Goal: Information Seeking & Learning: Check status

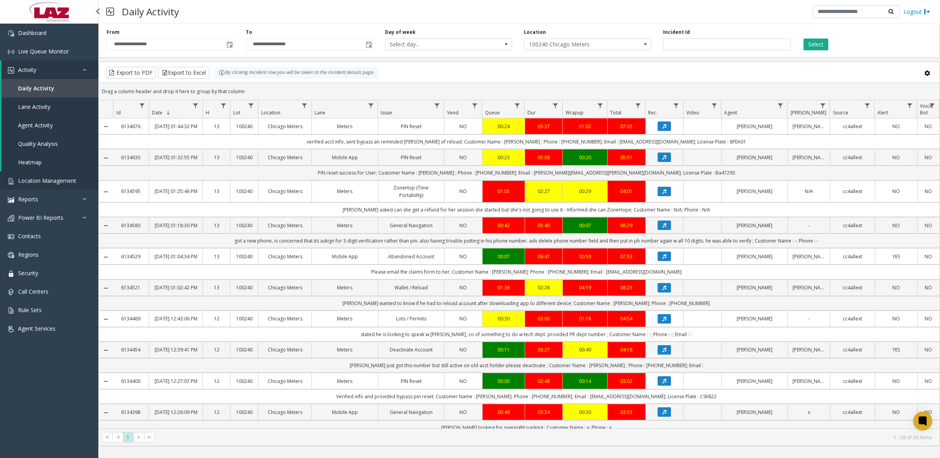
click at [35, 177] on span "Location Management" at bounding box center [47, 180] width 58 height 7
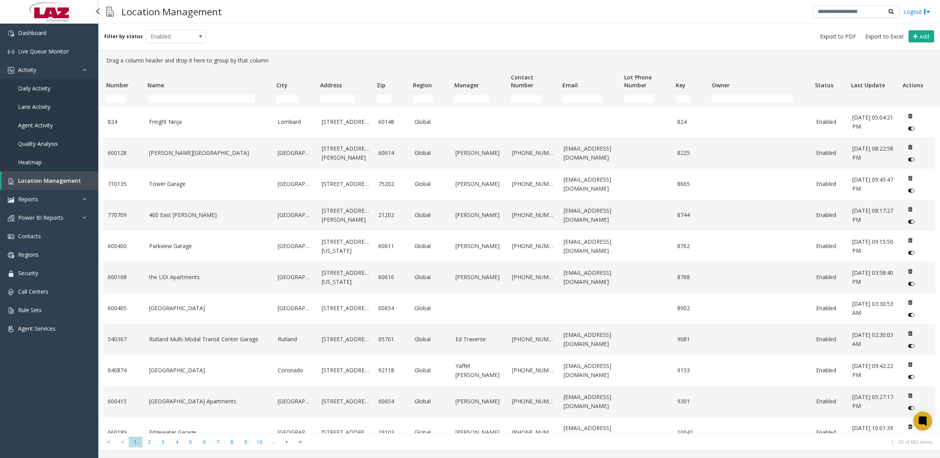
click at [39, 86] on span "Daily Activity" at bounding box center [34, 88] width 32 height 7
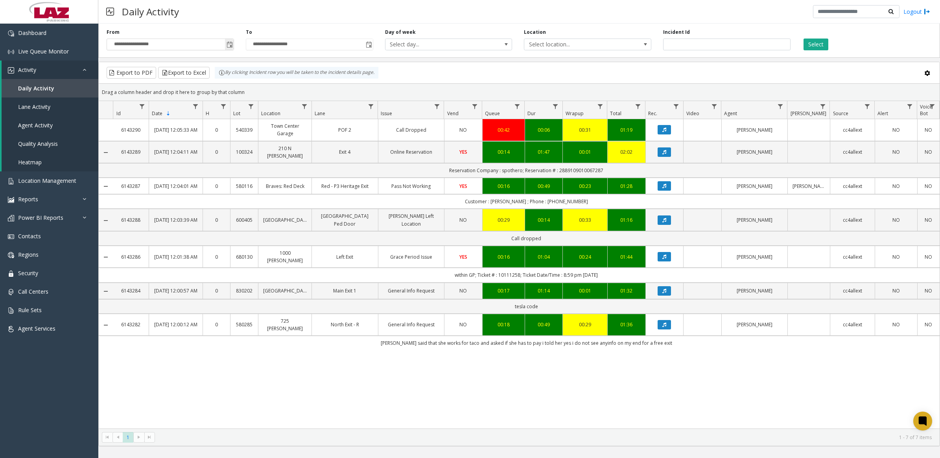
click at [227, 46] on span "Toggle popup" at bounding box center [230, 45] width 6 height 6
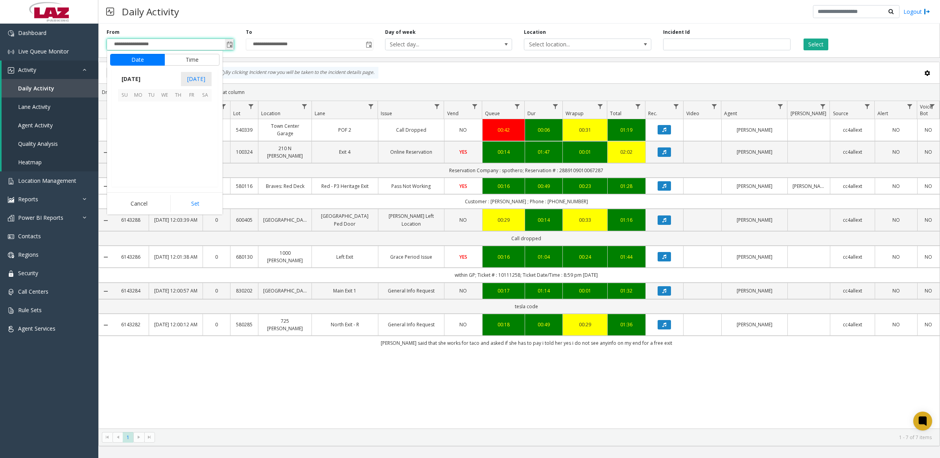
scroll to position [141079, 0]
click at [127, 133] on span "14" at bounding box center [124, 134] width 13 height 13
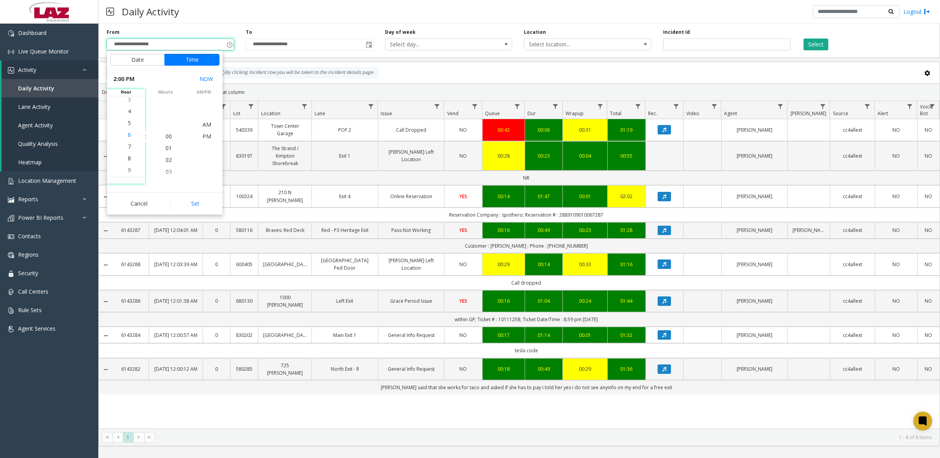
scroll to position [224, 0]
click at [132, 169] on li "10" at bounding box center [130, 172] width 28 height 12
click at [197, 200] on button "Set" at bounding box center [195, 203] width 50 height 17
type input "**********"
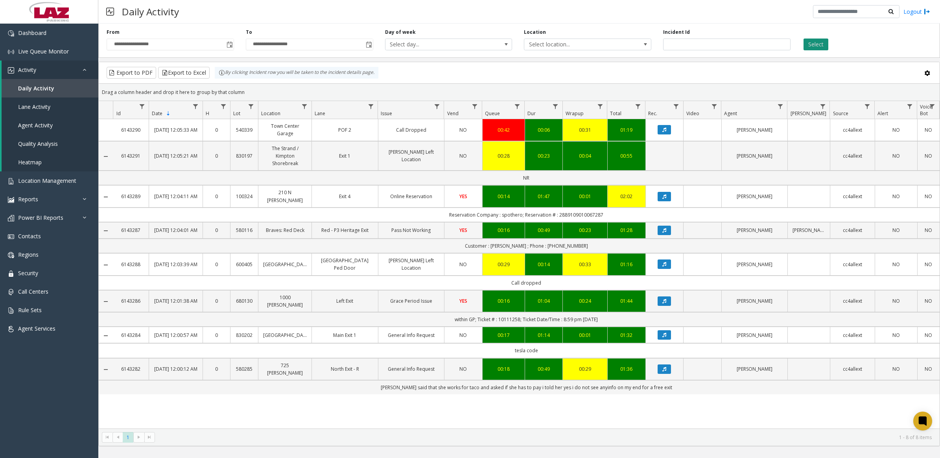
click at [625, 44] on button "Select" at bounding box center [815, 45] width 25 height 12
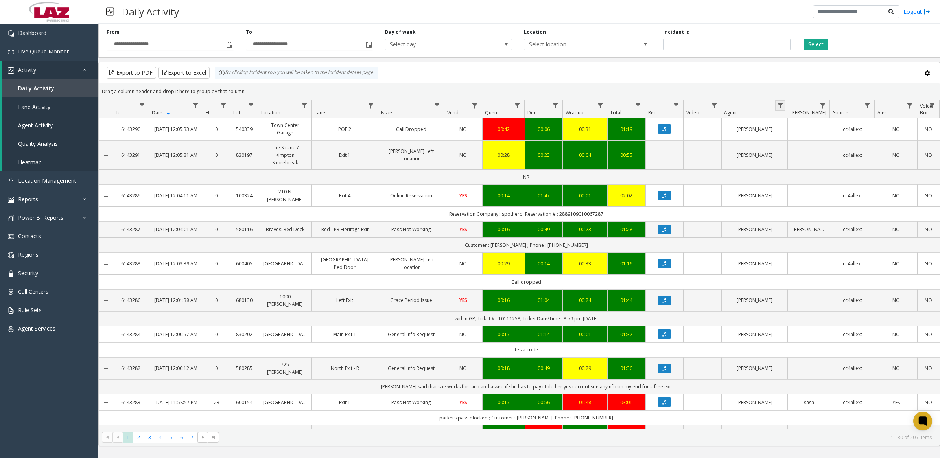
click at [625, 101] on link "Data table" at bounding box center [780, 105] width 11 height 11
click at [625, 136] on input "Agent Filter" at bounding box center [814, 139] width 67 height 13
type input "***"
click button "Filter" at bounding box center [831, 212] width 32 height 17
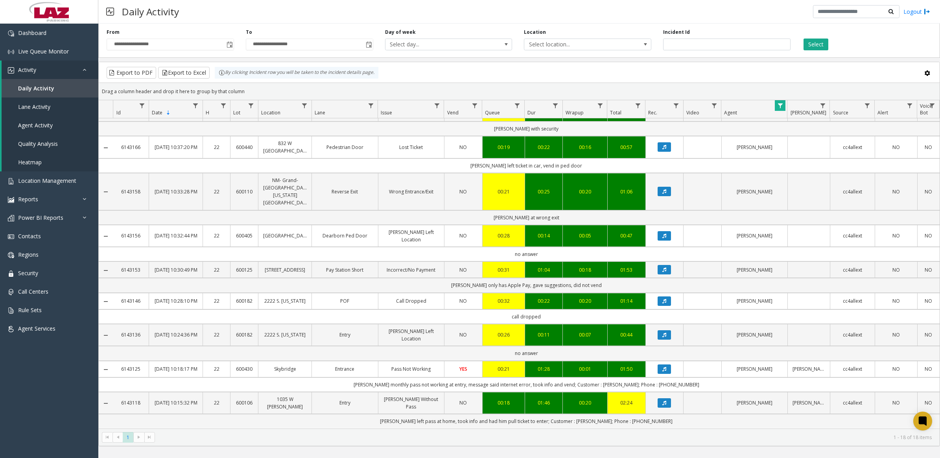
scroll to position [270, 0]
click at [230, 44] on span "Toggle popup" at bounding box center [230, 45] width 6 height 6
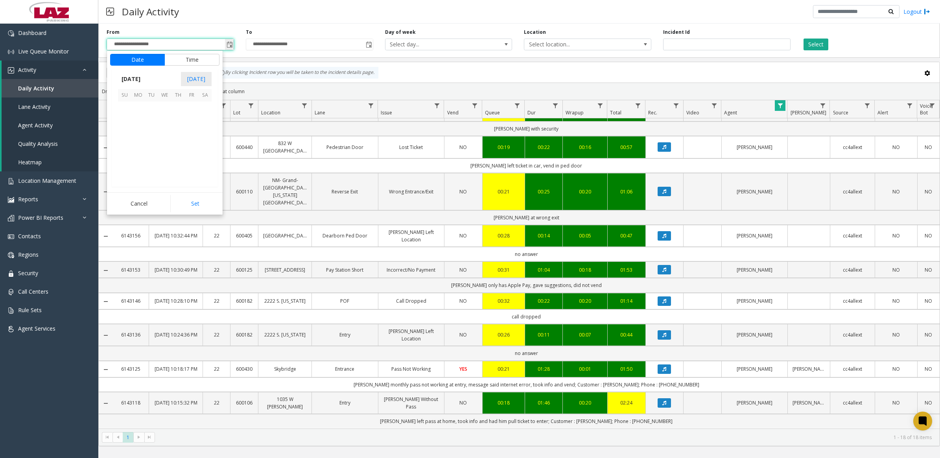
scroll to position [12, 0]
click at [194, 63] on button "Time" at bounding box center [191, 60] width 55 height 12
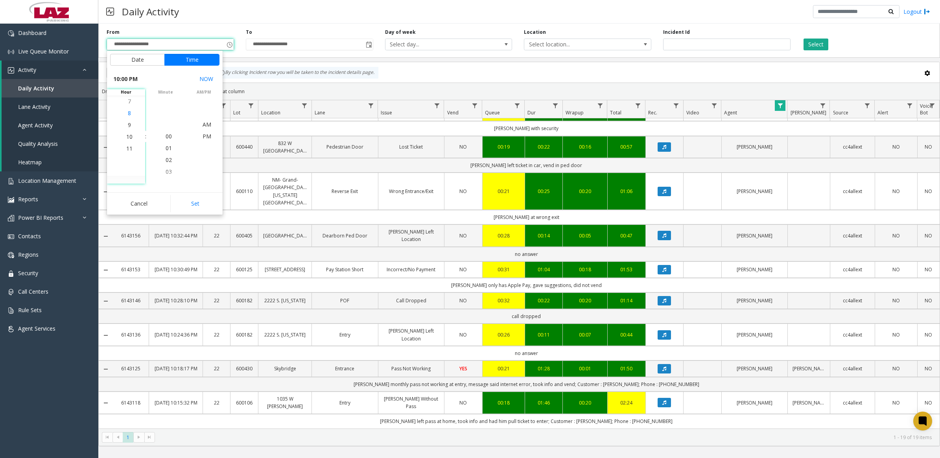
click at [128, 115] on span "8" at bounding box center [129, 112] width 3 height 7
click at [193, 203] on button "Set" at bounding box center [195, 203] width 50 height 17
type input "**********"
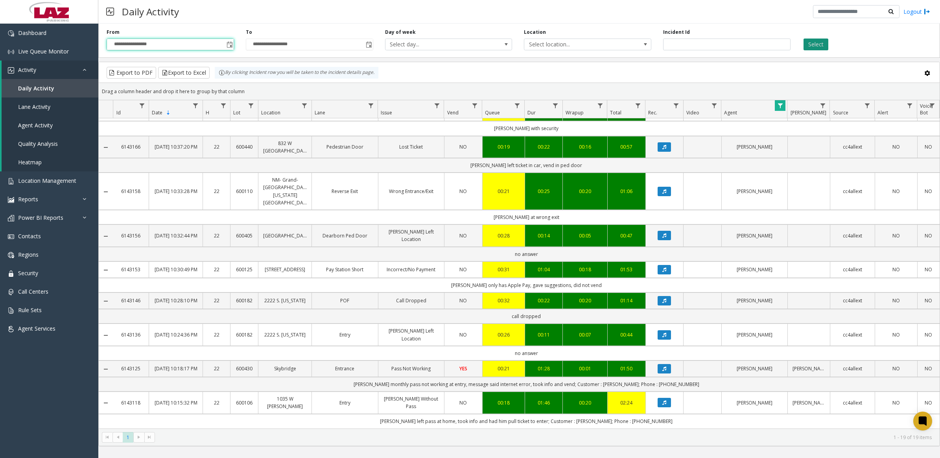
click at [625, 41] on button "Select" at bounding box center [815, 45] width 25 height 12
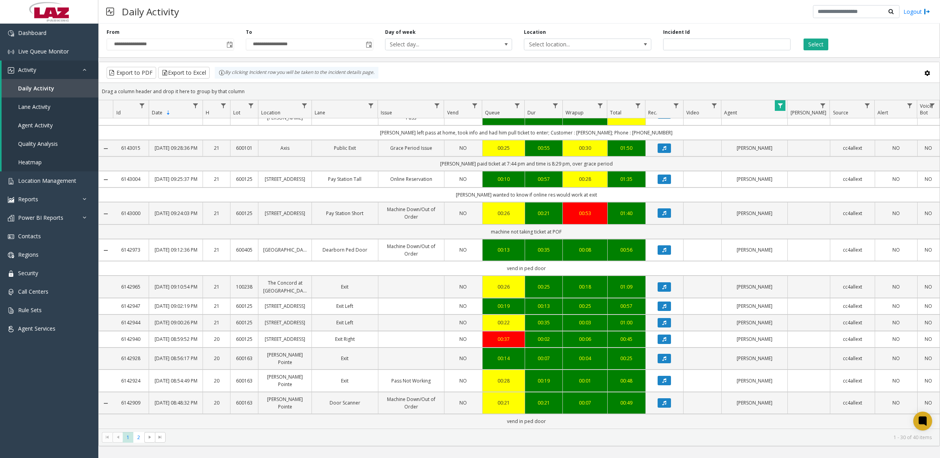
scroll to position [612, 0]
click at [137, 281] on span "2" at bounding box center [138, 437] width 11 height 11
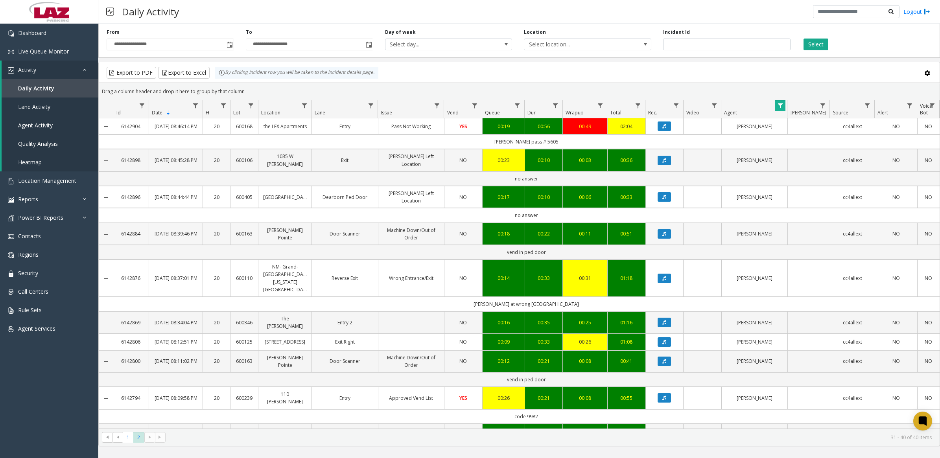
scroll to position [31, 0]
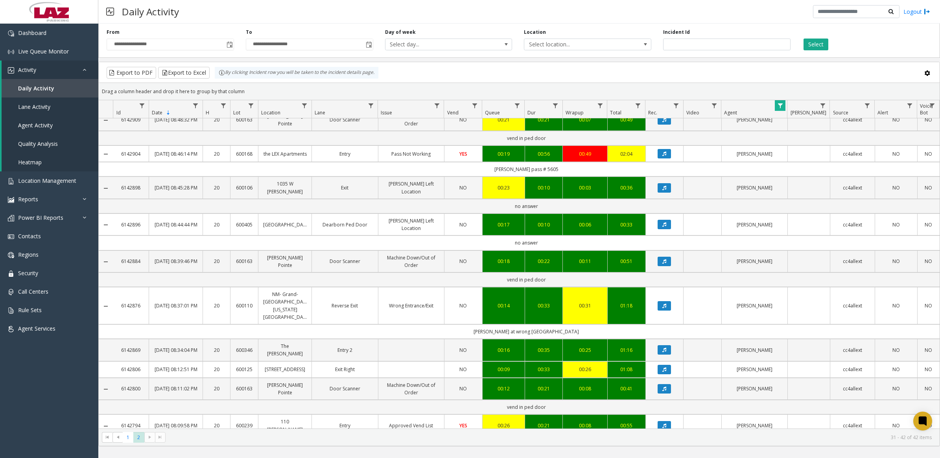
click at [625, 106] on span "Data table" at bounding box center [780, 106] width 6 height 6
click at [625, 216] on button "Clear" at bounding box center [797, 212] width 32 height 17
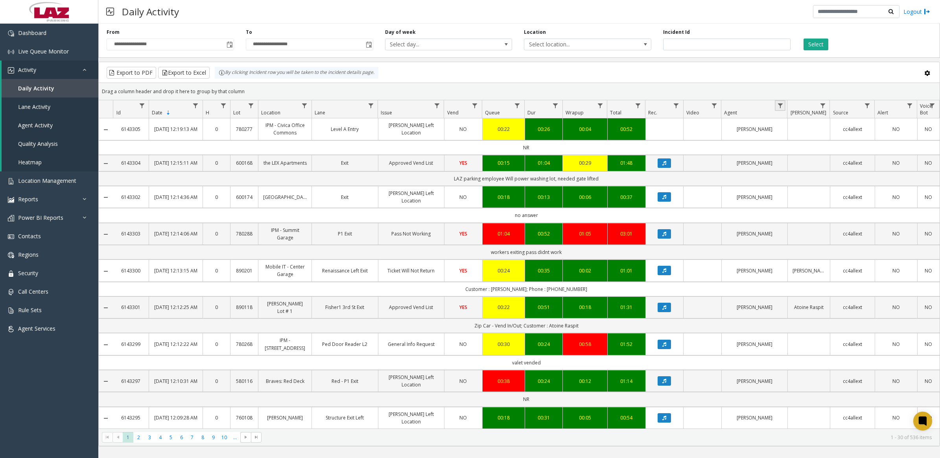
click at [625, 107] on span "Data table" at bounding box center [780, 106] width 6 height 6
click at [625, 144] on input "Agent Filter" at bounding box center [814, 139] width 67 height 13
type input "****"
click button "Filter" at bounding box center [831, 212] width 32 height 17
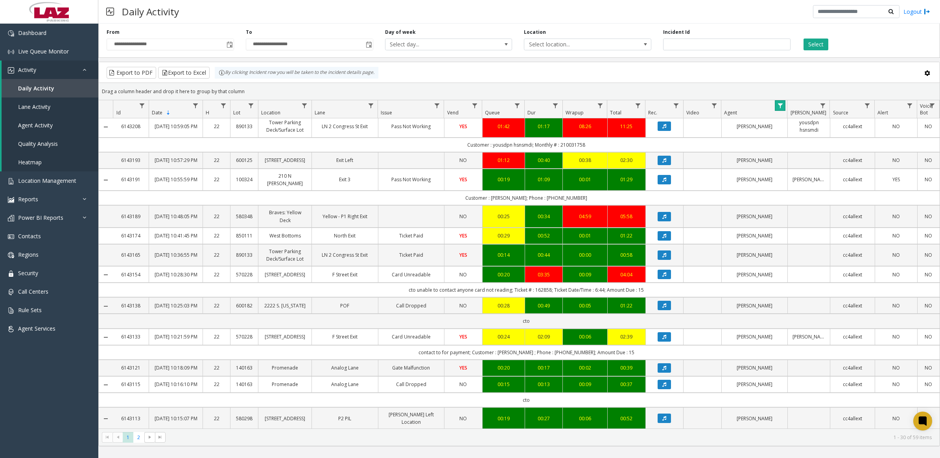
scroll to position [671, 0]
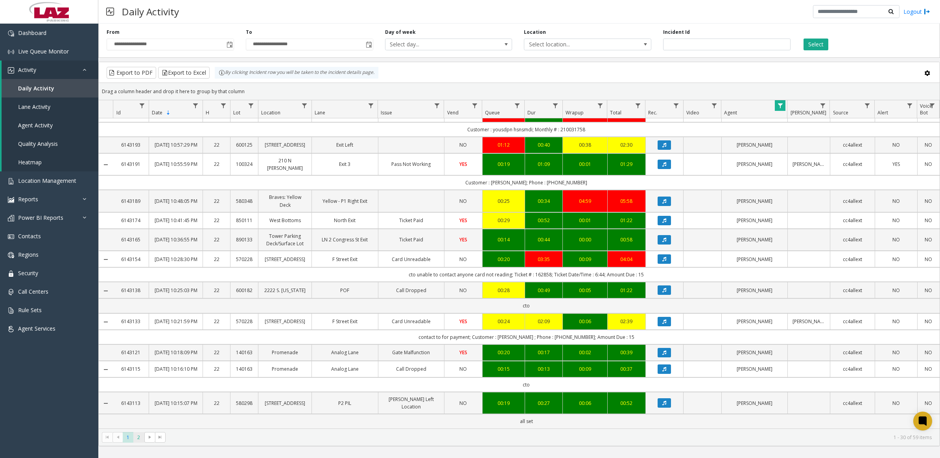
click at [138, 281] on span "2" at bounding box center [138, 437] width 11 height 11
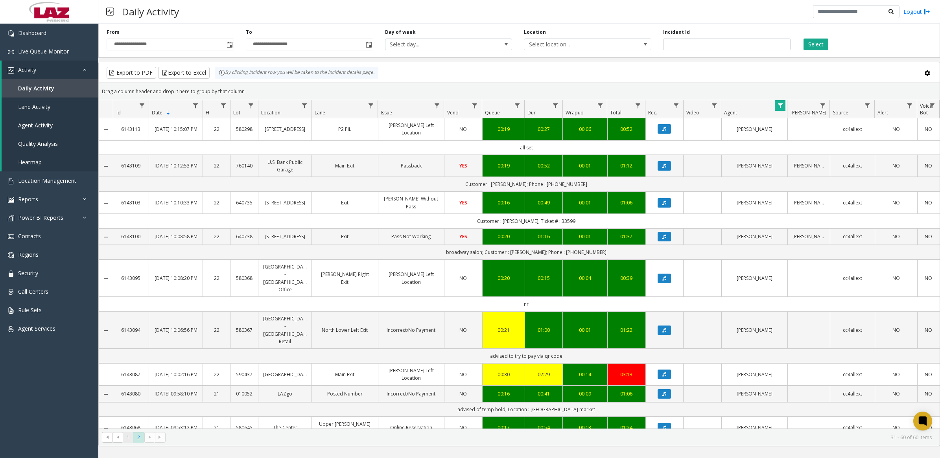
click at [127, 281] on span "1" at bounding box center [128, 437] width 11 height 11
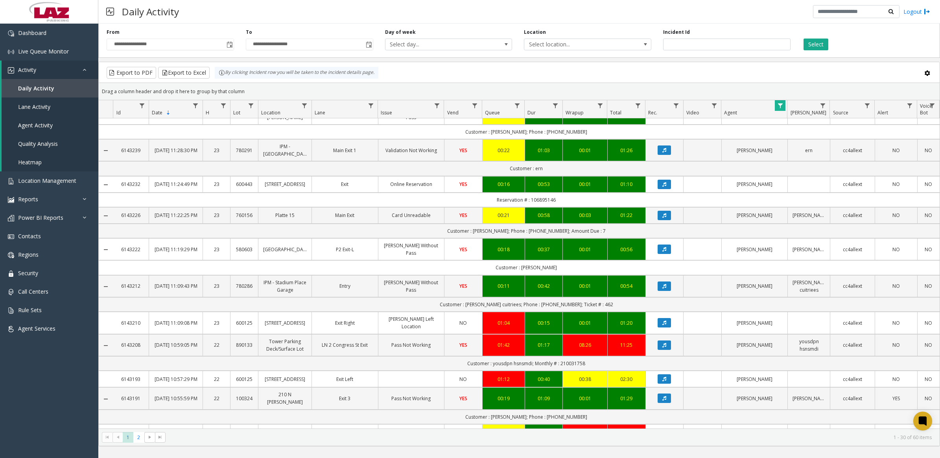
scroll to position [541, 0]
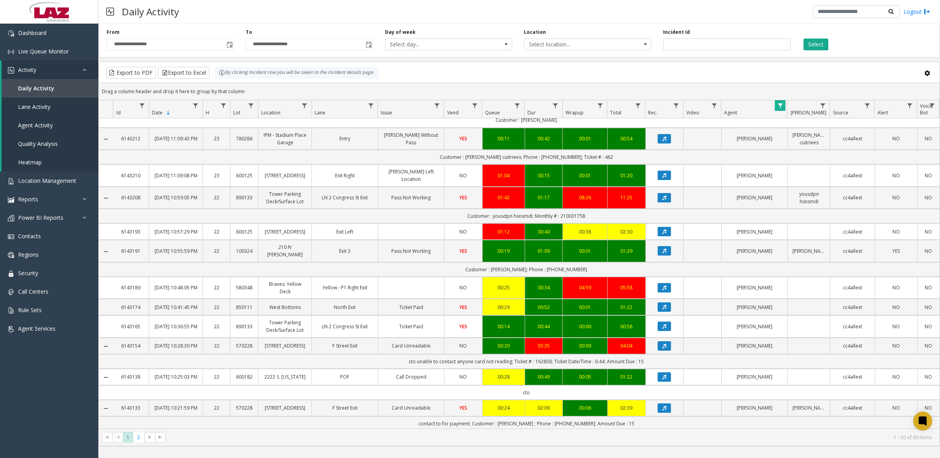
click at [625, 104] on span "Data table" at bounding box center [780, 106] width 6 height 6
drag, startPoint x: 800, startPoint y: 140, endPoint x: 769, endPoint y: 139, distance: 30.7
click at [625, 139] on app-root "**********" at bounding box center [470, 229] width 940 height 458
click at [625, 107] on link "Data table" at bounding box center [780, 105] width 11 height 11
click at [625, 105] on span "Data table" at bounding box center [780, 106] width 6 height 6
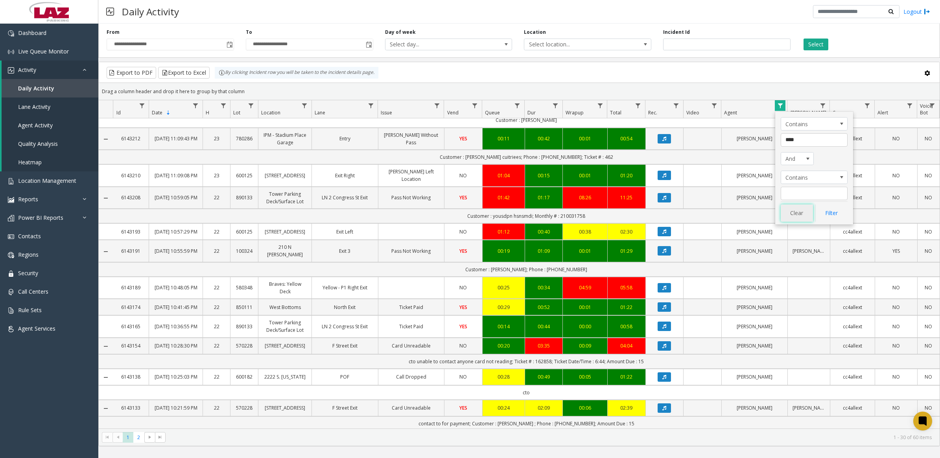
click at [625, 210] on button "Clear" at bounding box center [797, 212] width 32 height 17
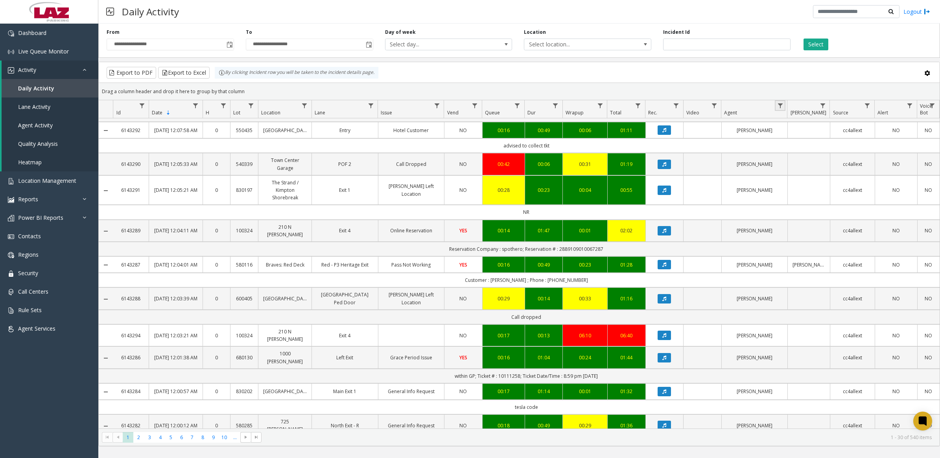
click at [625, 107] on span "Data table" at bounding box center [780, 106] width 6 height 6
click at [625, 142] on input "Agent Filter" at bounding box center [814, 139] width 67 height 13
type input "*******"
click button "Filter" at bounding box center [831, 212] width 32 height 17
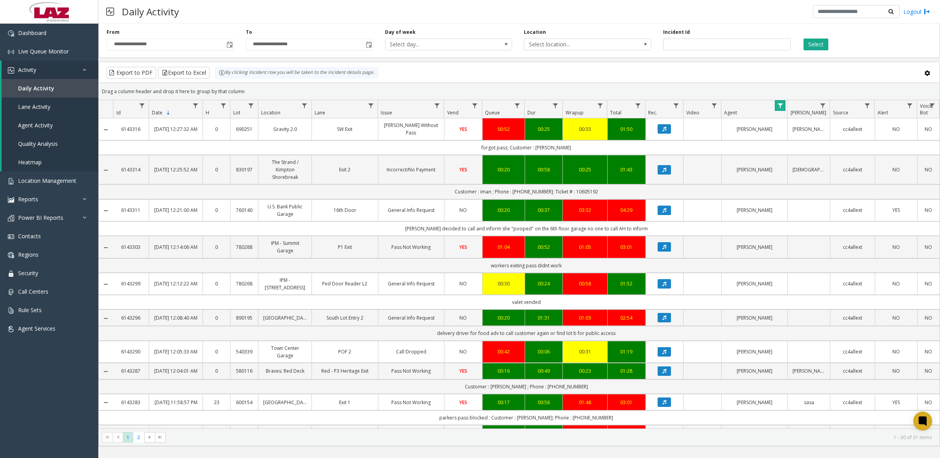
click at [625, 109] on span "Data table" at bounding box center [780, 106] width 6 height 6
click at [625, 218] on button "Clear" at bounding box center [797, 212] width 32 height 17
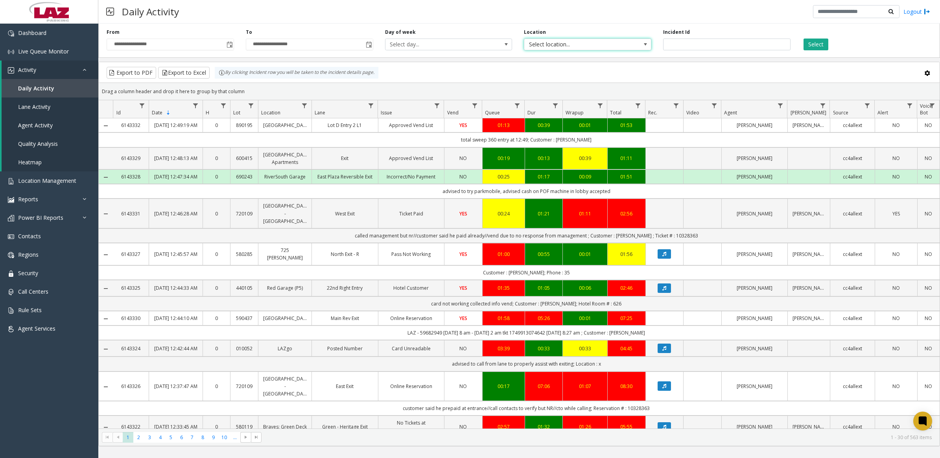
click at [567, 45] on span "Select location..." at bounding box center [574, 44] width 101 height 11
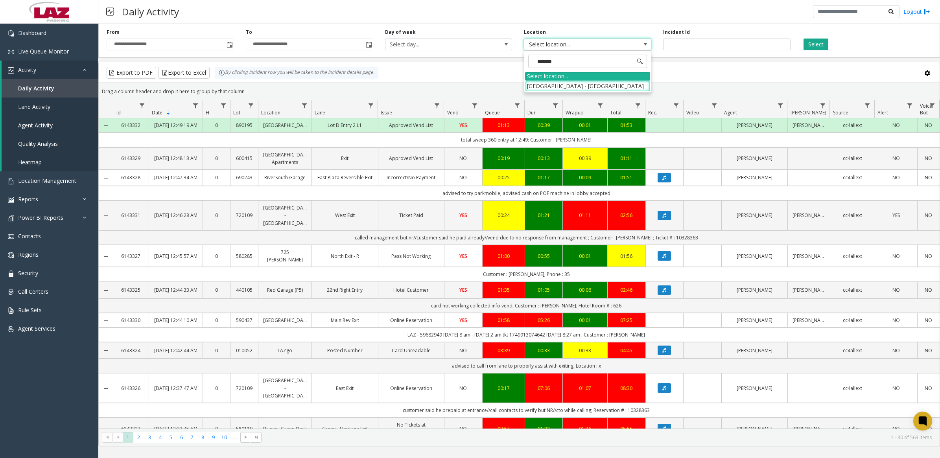
type input "********"
click at [575, 81] on li "[GEOGRAPHIC_DATA] - [GEOGRAPHIC_DATA]" at bounding box center [587, 86] width 125 height 11
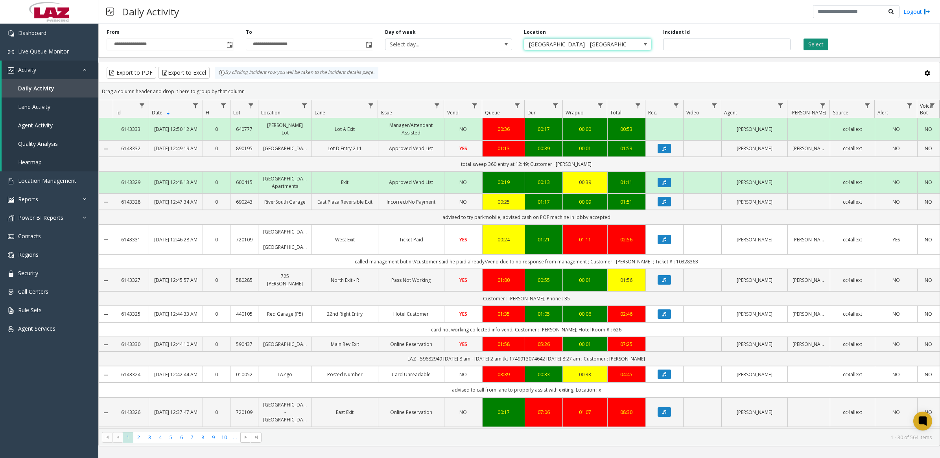
click at [625, 44] on button "Select" at bounding box center [815, 45] width 25 height 12
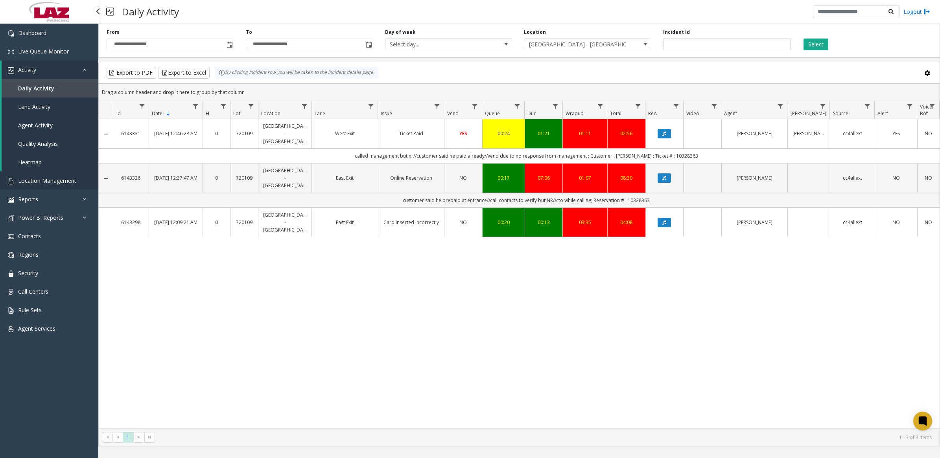
click at [44, 182] on span "Location Management" at bounding box center [47, 180] width 58 height 7
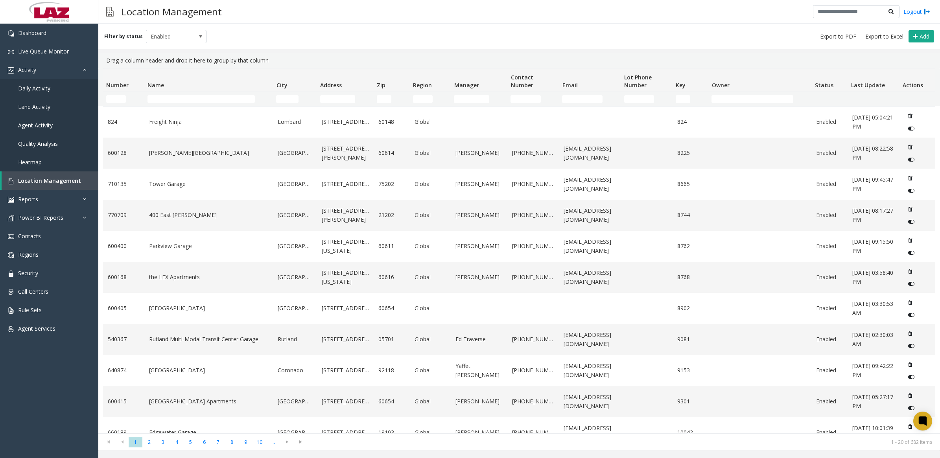
click at [219, 94] on td "Name Filter" at bounding box center [208, 99] width 129 height 14
click at [227, 99] on input "Name Filter" at bounding box center [200, 99] width 107 height 8
type input "*"
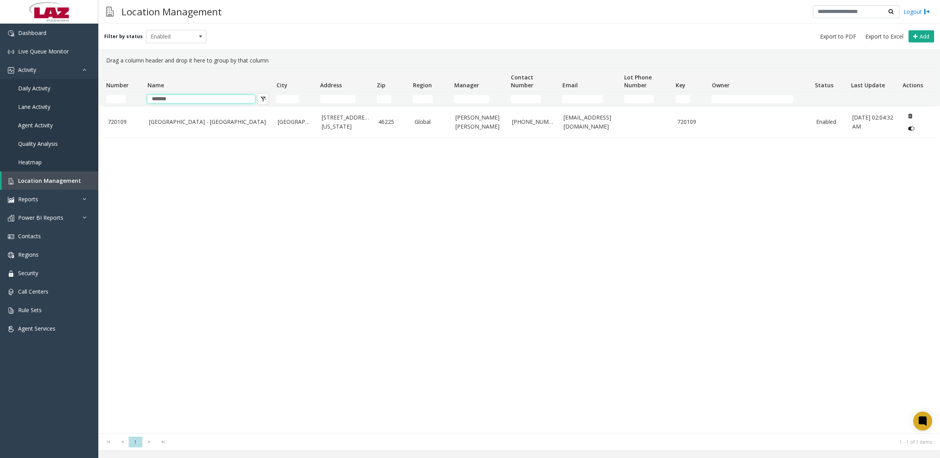
type input "*******"
click at [376, 205] on div "[GEOGRAPHIC_DATA] - [GEOGRAPHIC_DATA][STREET_ADDRESS][US_STATE] Global [PERSON_…" at bounding box center [519, 269] width 832 height 327
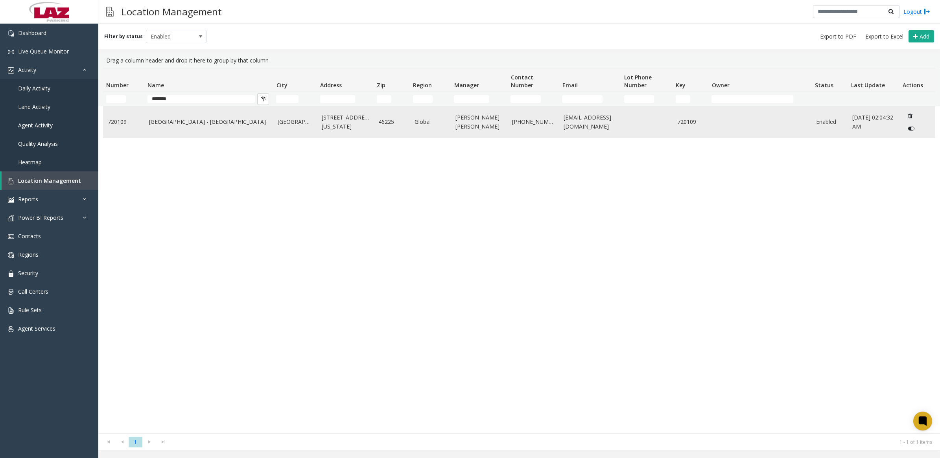
click at [197, 121] on link "[GEOGRAPHIC_DATA] - [GEOGRAPHIC_DATA]" at bounding box center [209, 122] width 120 height 9
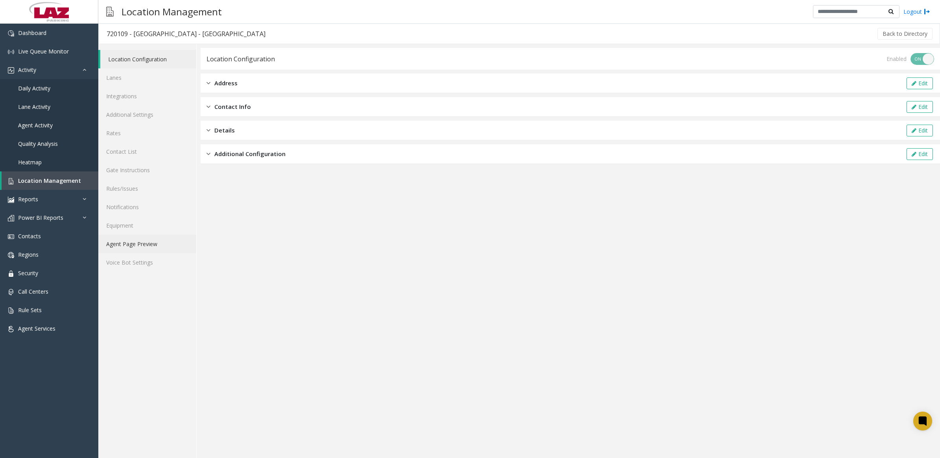
click at [126, 245] on link "Agent Page Preview" at bounding box center [147, 244] width 98 height 18
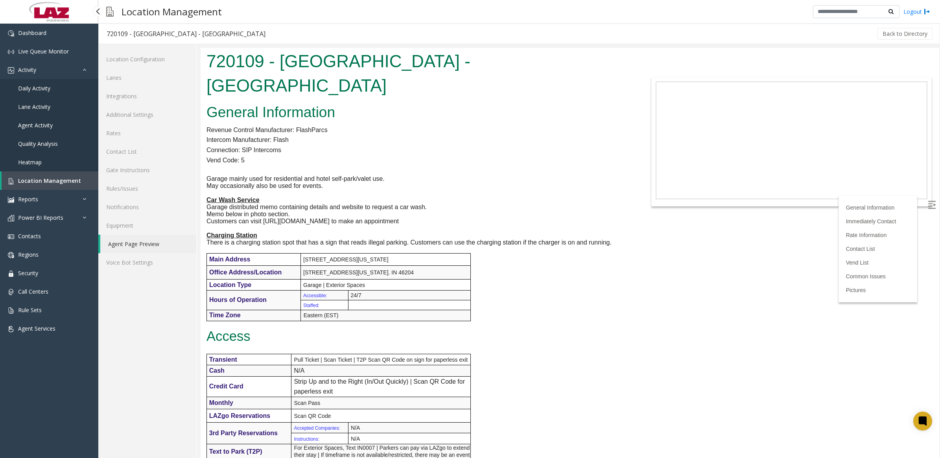
click at [36, 88] on span "Daily Activity" at bounding box center [34, 88] width 32 height 7
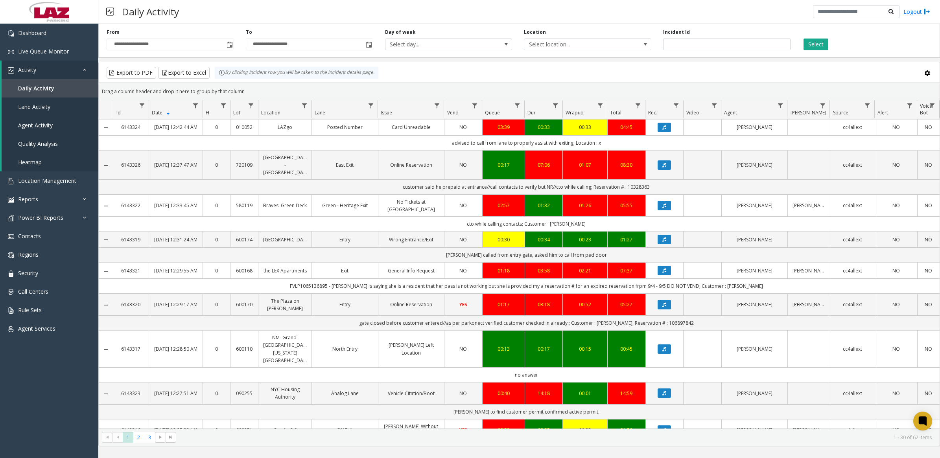
scroll to position [731, 0]
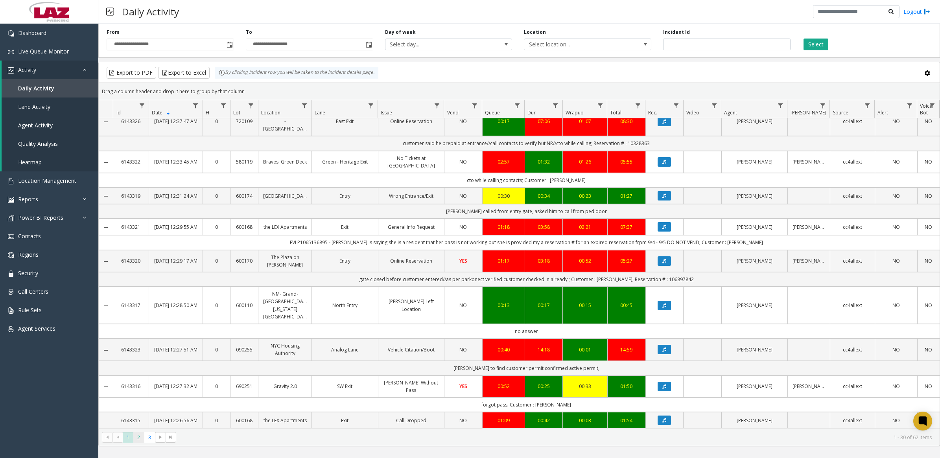
click at [138, 281] on span "2" at bounding box center [138, 437] width 11 height 11
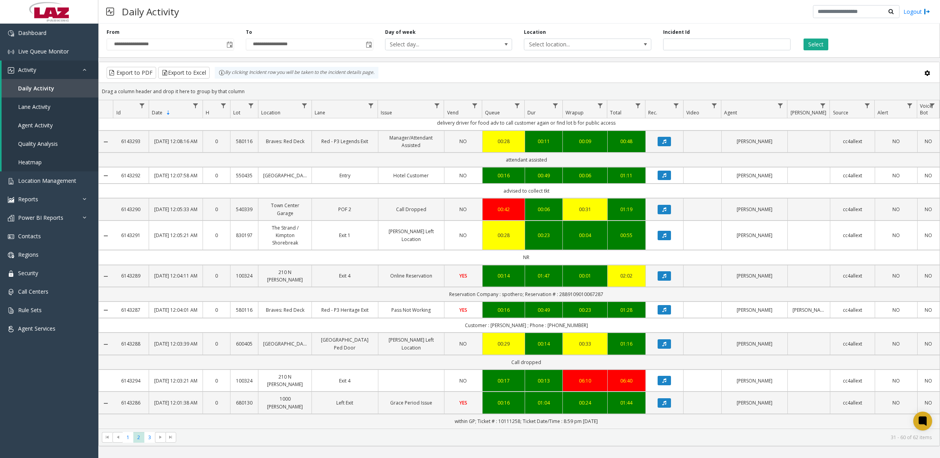
scroll to position [760, 0]
click at [149, 281] on span "3" at bounding box center [149, 437] width 11 height 11
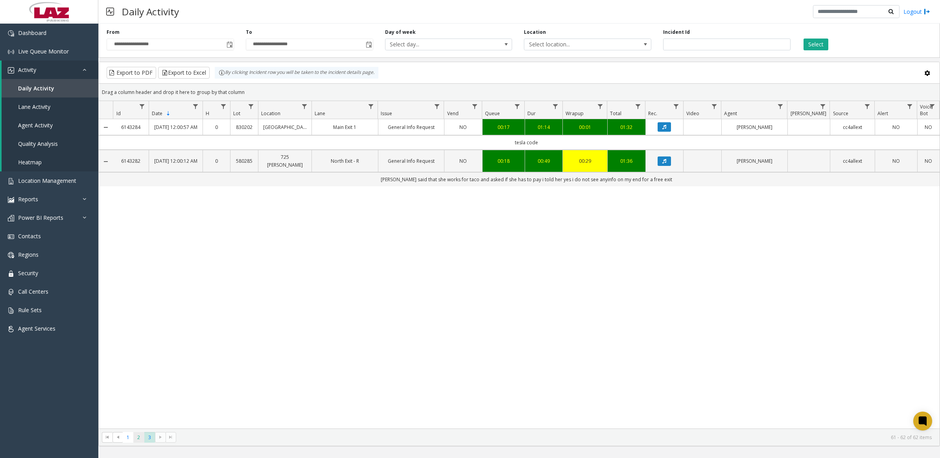
click at [139, 281] on span "2" at bounding box center [138, 437] width 11 height 11
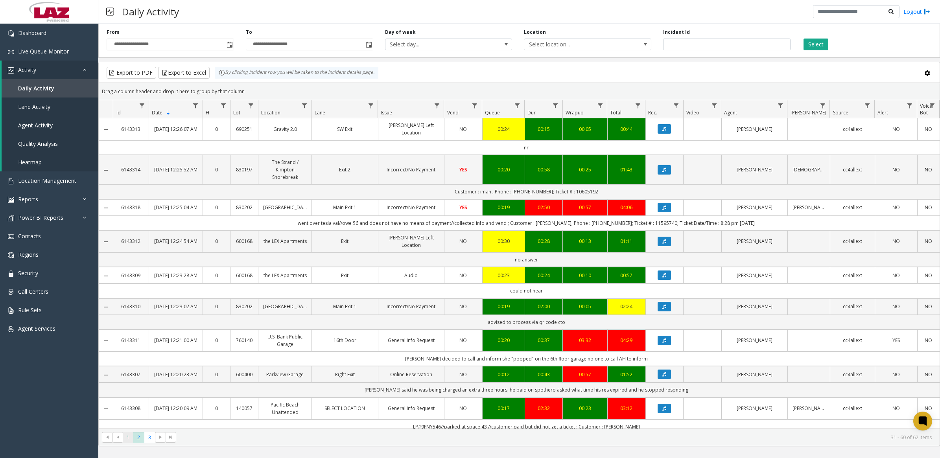
click at [130, 281] on span "1" at bounding box center [128, 437] width 11 height 11
